Goal: Task Accomplishment & Management: Use online tool/utility

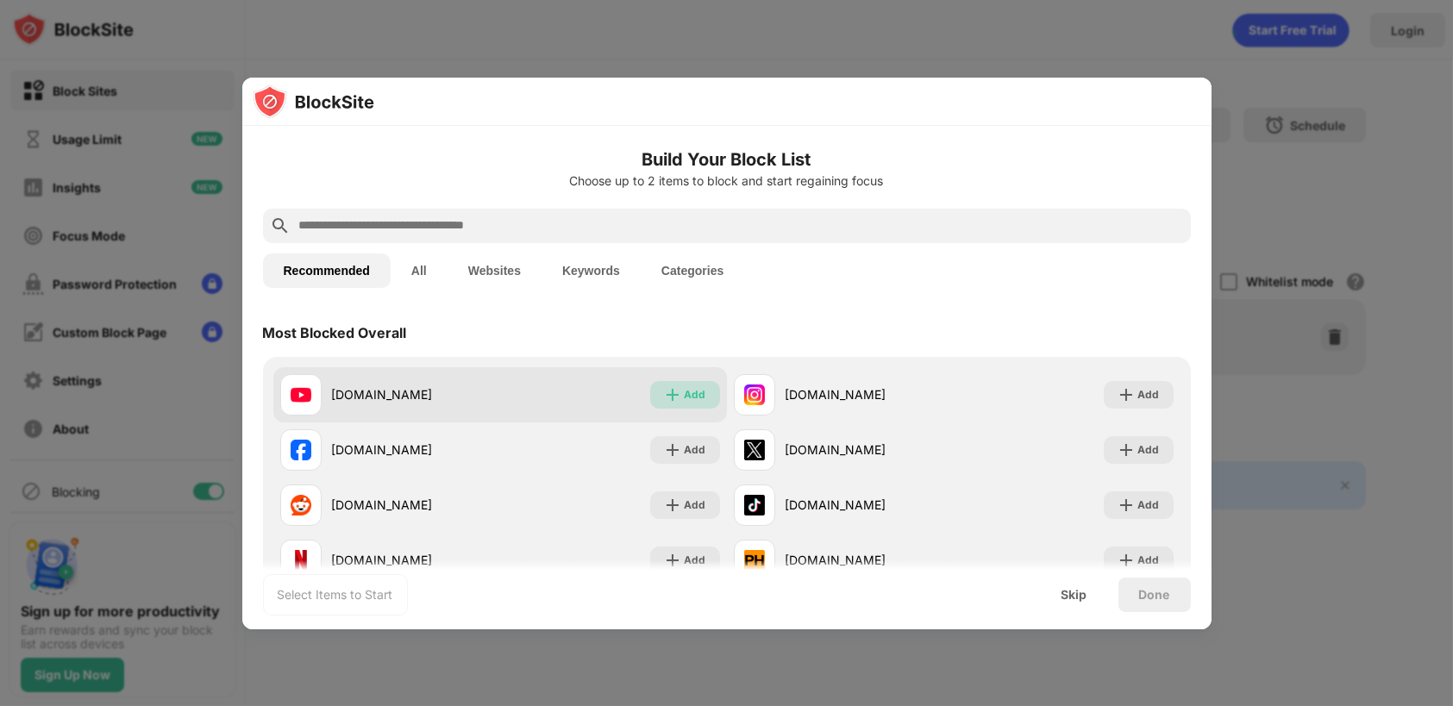
click at [685, 396] on div "Add" at bounding box center [696, 394] width 22 height 17
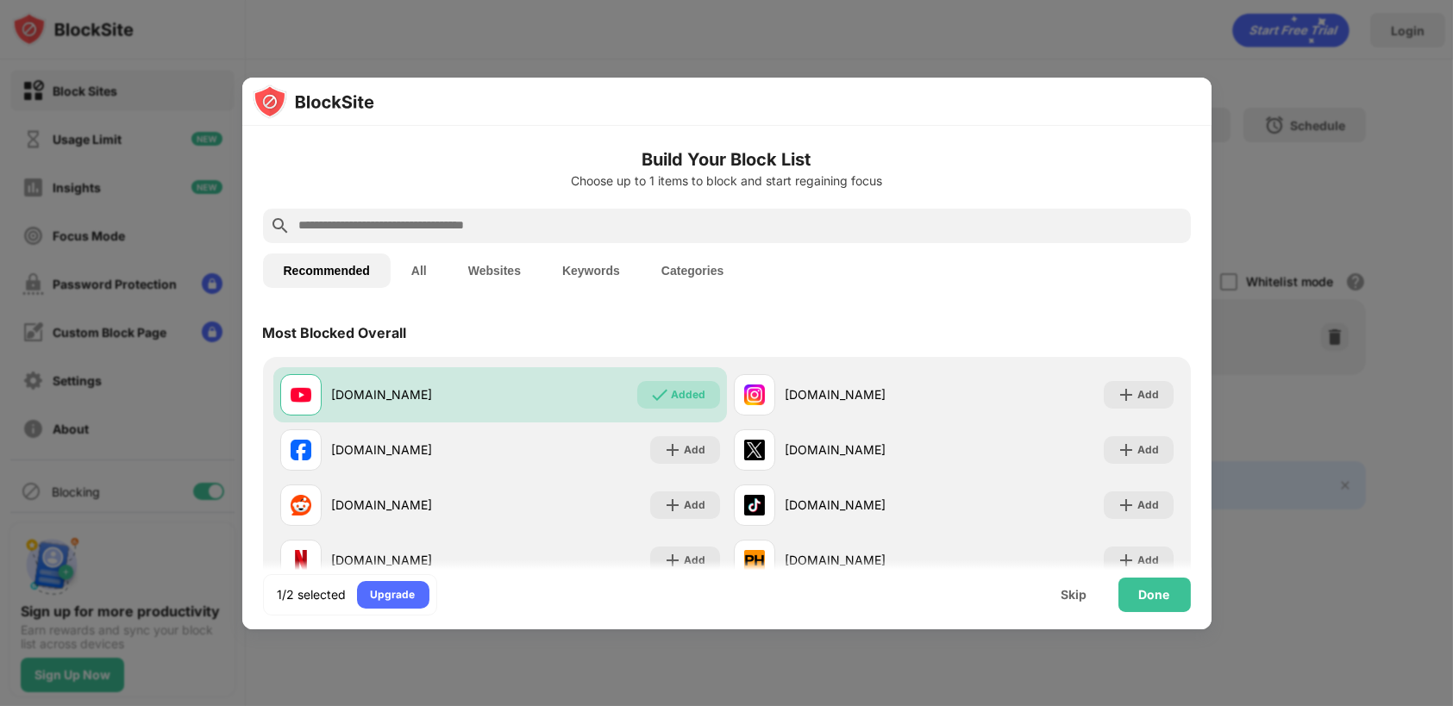
click at [1274, 235] on div at bounding box center [726, 353] width 1453 height 706
click at [1152, 593] on div "Done" at bounding box center [1154, 595] width 31 height 14
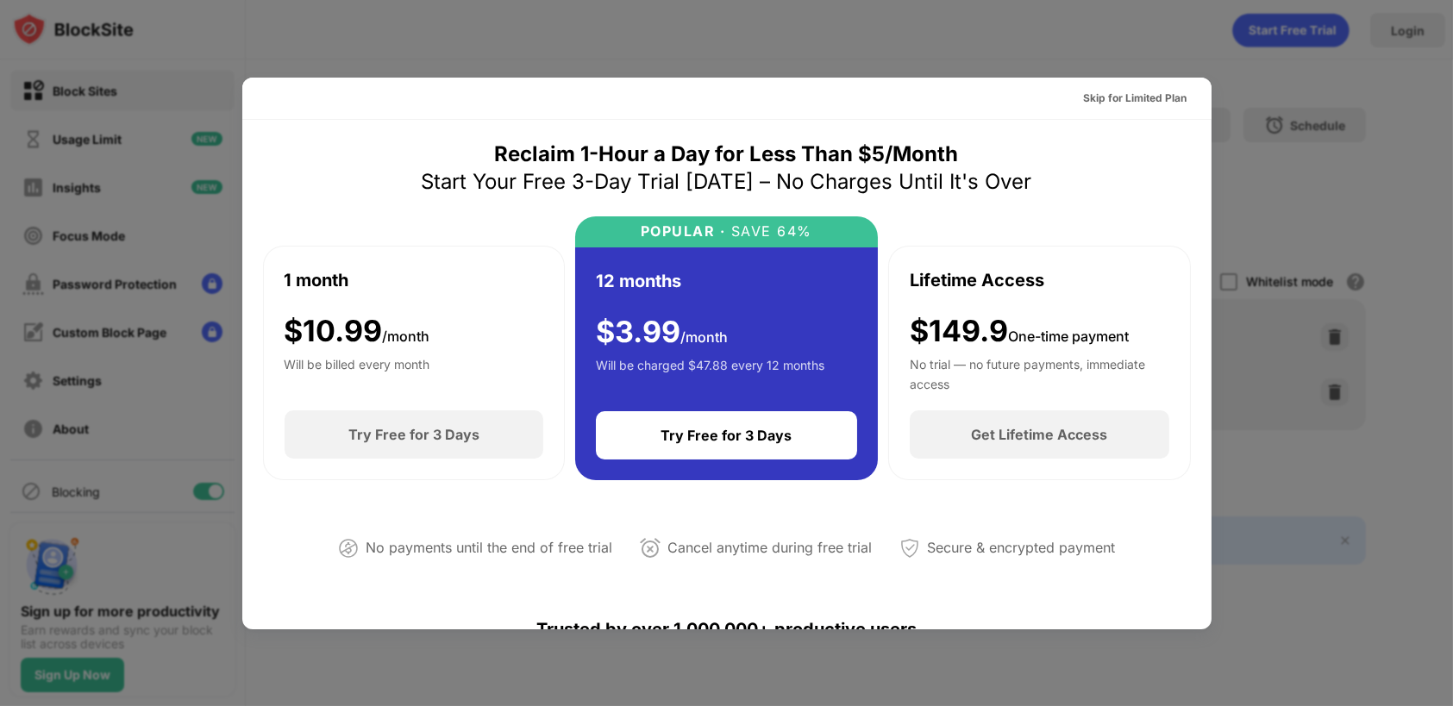
click at [1279, 351] on div at bounding box center [726, 353] width 1453 height 706
